Goal: Task Accomplishment & Management: Manage account settings

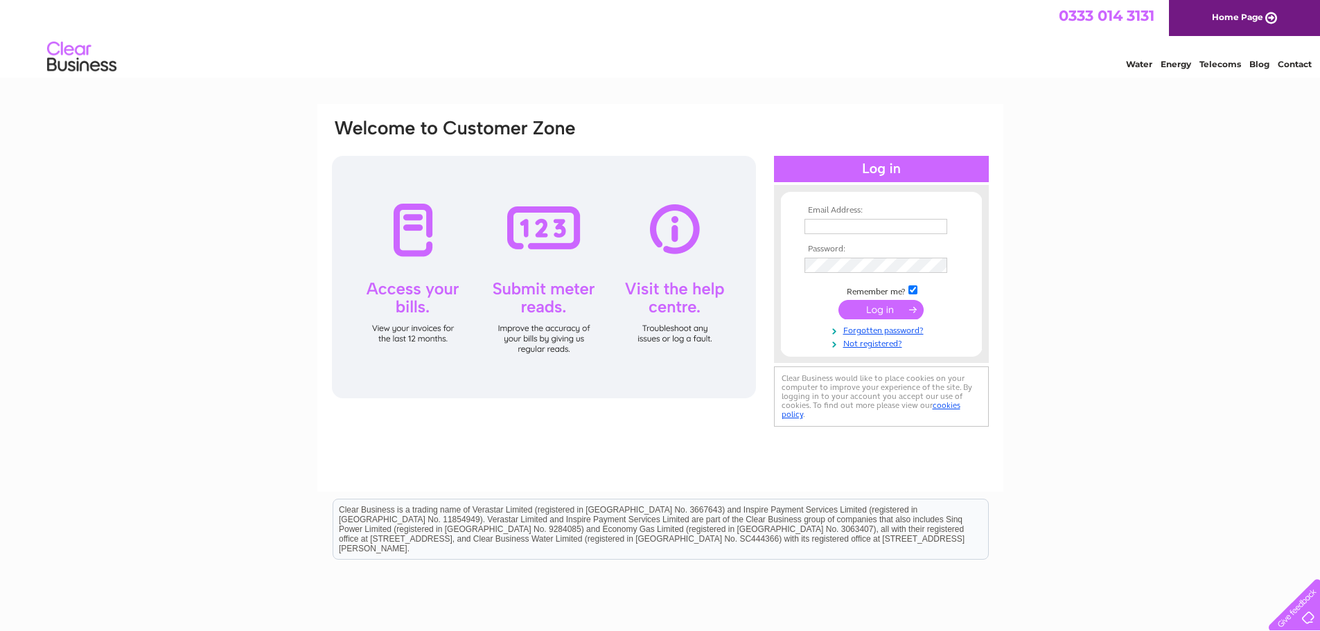
click at [824, 227] on input "text" at bounding box center [875, 226] width 143 height 15
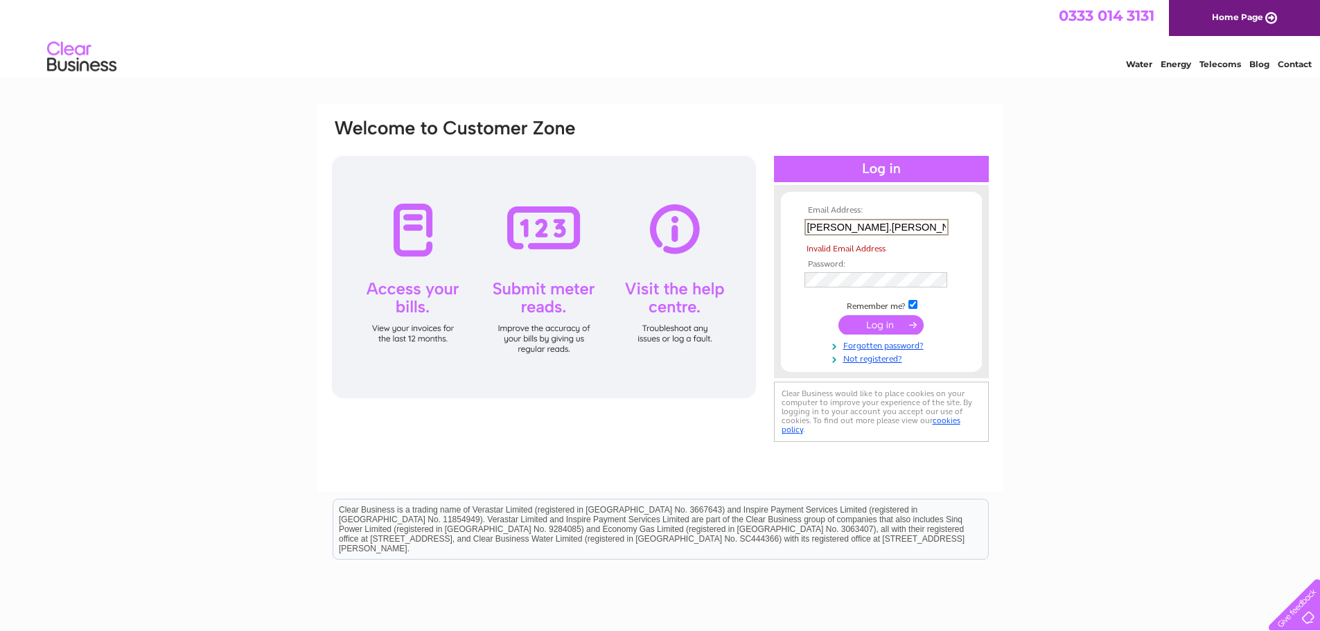
click at [866, 227] on input "[PERSON_NAME].[PERSON_NAME]" at bounding box center [876, 227] width 144 height 17
click at [1067, 218] on div "Email Address: [PERSON_NAME].[PERSON_NAME] Invalid Email Address Password:" at bounding box center [660, 416] width 1320 height 625
drag, startPoint x: 885, startPoint y: 229, endPoint x: 770, endPoint y: 228, distance: 114.3
click at [1249, 69] on div "Email Address: [PERSON_NAME].[PERSON_NAME] Invalid Email Address Password: Forg…" at bounding box center [1259, 62] width 20 height 14
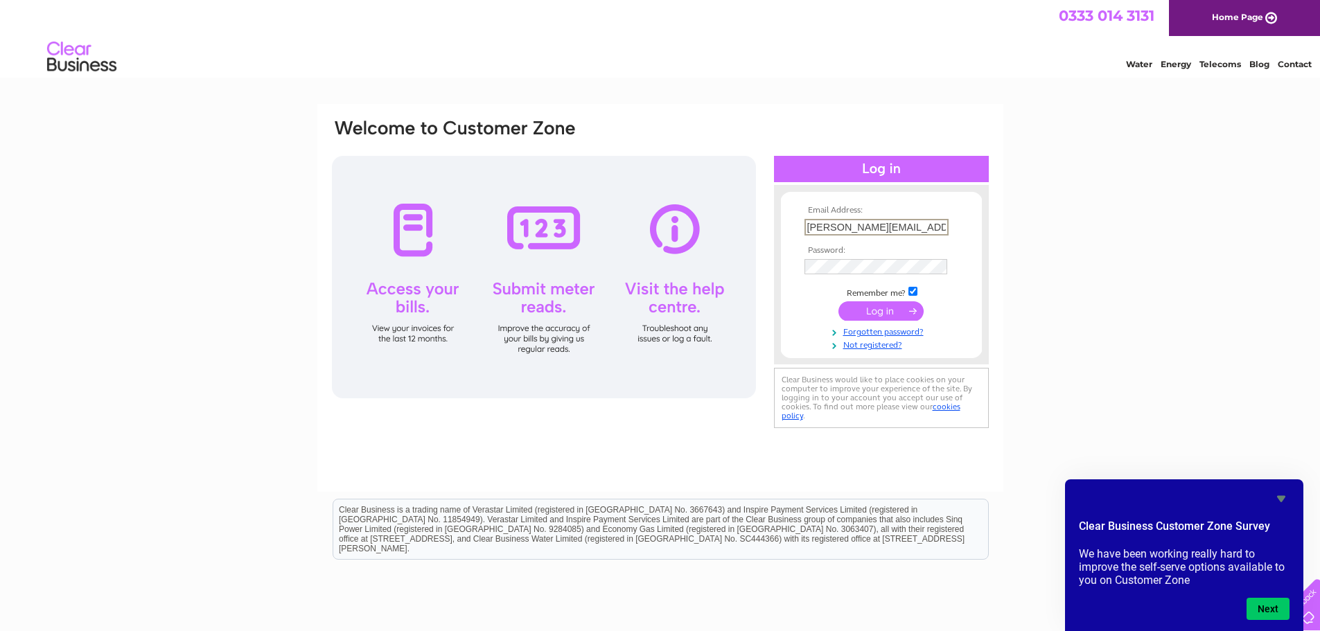
type input "[PERSON_NAME][EMAIL_ADDRESS][DOMAIN_NAME]"
click at [1032, 261] on div "Email Address: [PERSON_NAME][EMAIL_ADDRESS][DOMAIN_NAME] Password:" at bounding box center [660, 416] width 1320 height 625
click at [883, 308] on input "submit" at bounding box center [880, 309] width 85 height 19
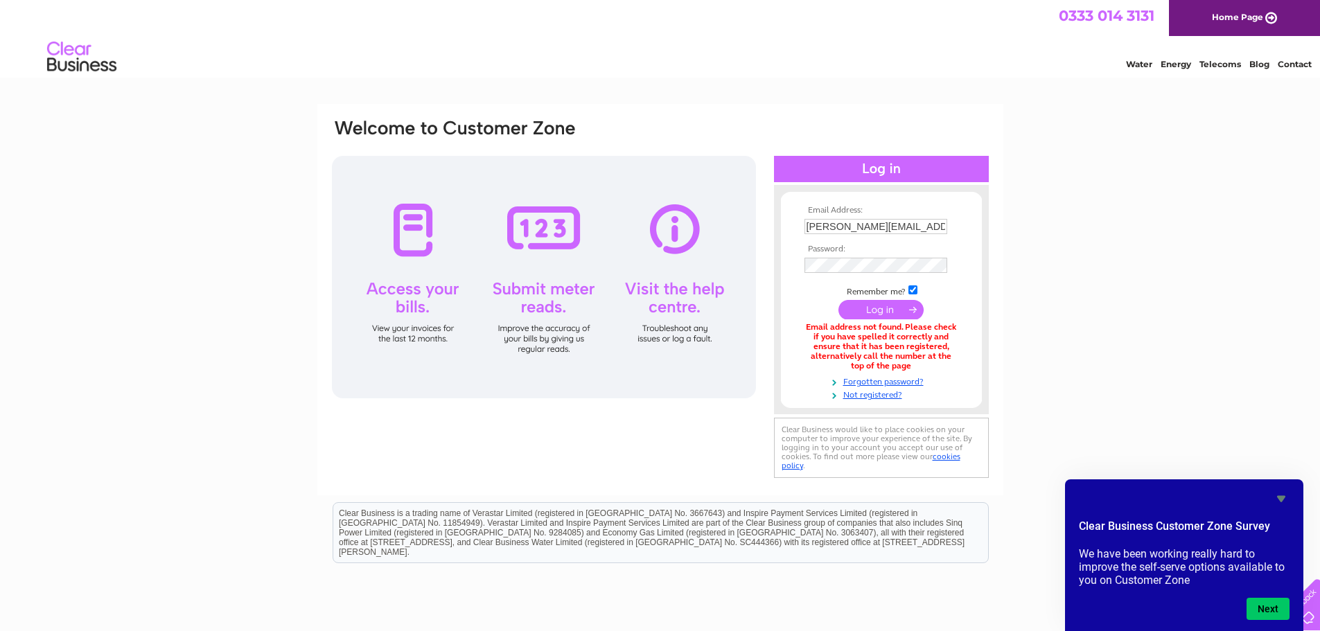
click at [1232, 12] on link "Home Page" at bounding box center [1244, 18] width 151 height 36
